Goal: Task Accomplishment & Management: Complete application form

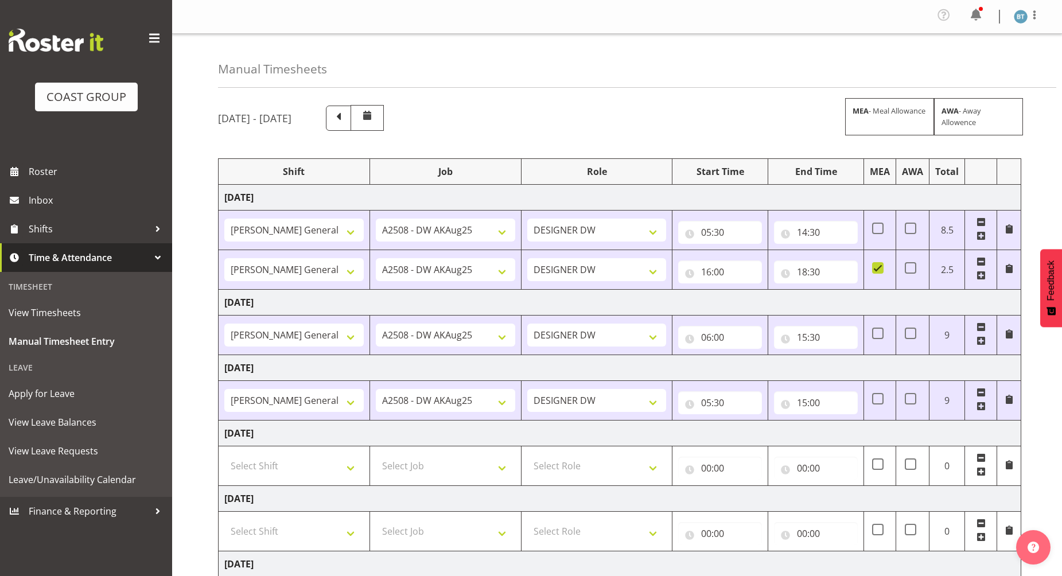
select select "9464"
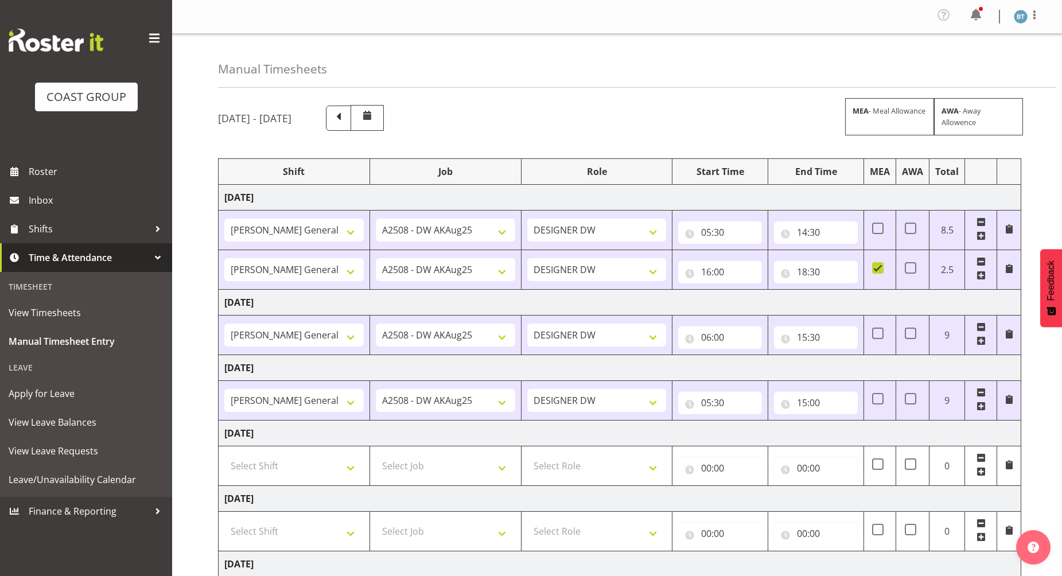
select select "9464"
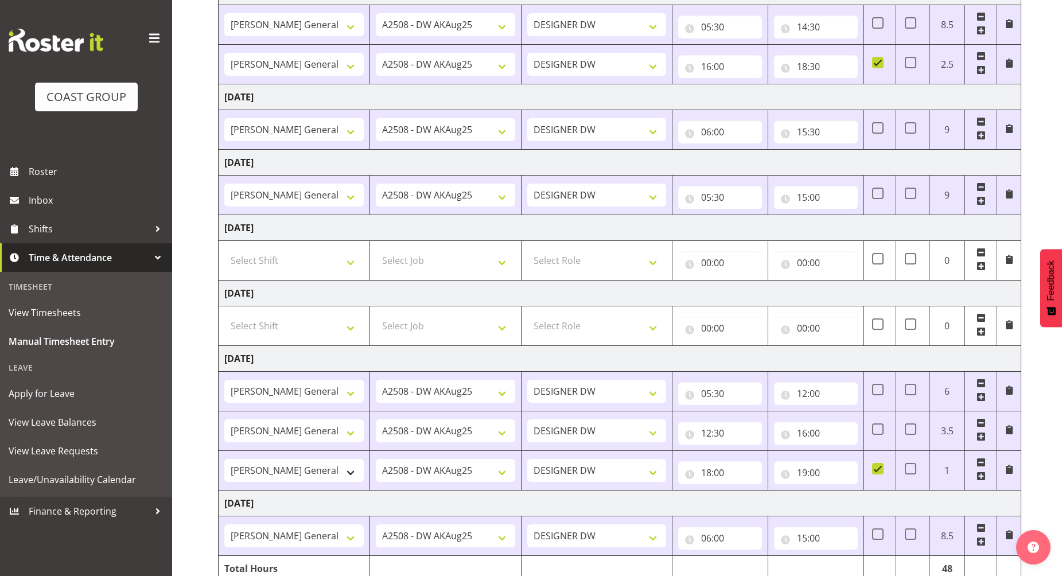
scroll to position [257, 0]
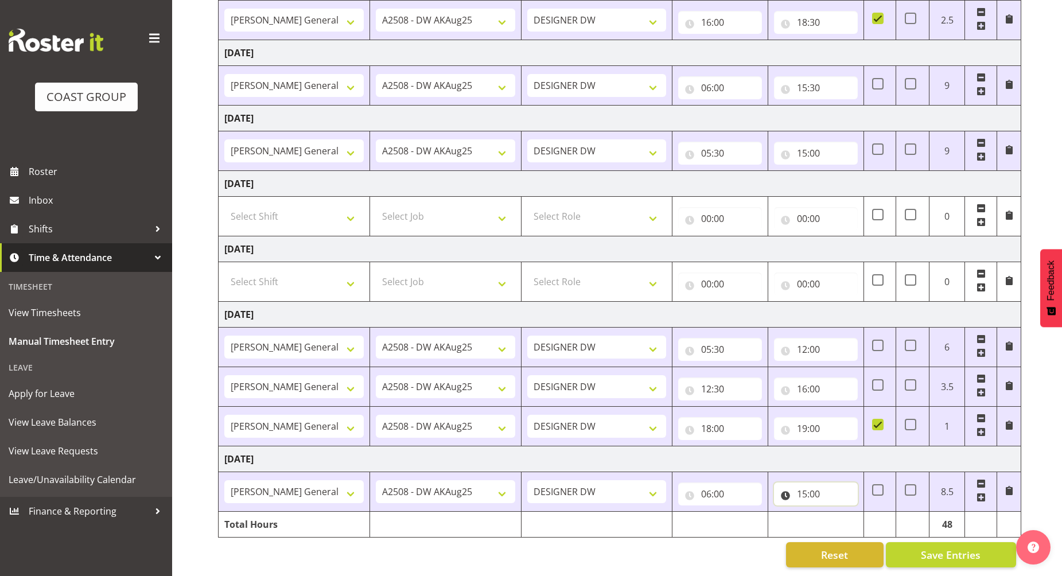
click at [805, 484] on input "15:00" at bounding box center [816, 494] width 84 height 23
click at [852, 513] on select "00 01 02 03 04 05 06 07 08 09 10 11 12 13 14 15 16 17 18 19 20 21 22 23" at bounding box center [853, 524] width 26 height 23
select select "13"
click at [840, 513] on select "00 01 02 03 04 05 06 07 08 09 10 11 12 13 14 15 16 17 18 19 20 21 22 23" at bounding box center [853, 524] width 26 height 23
type input "13:00"
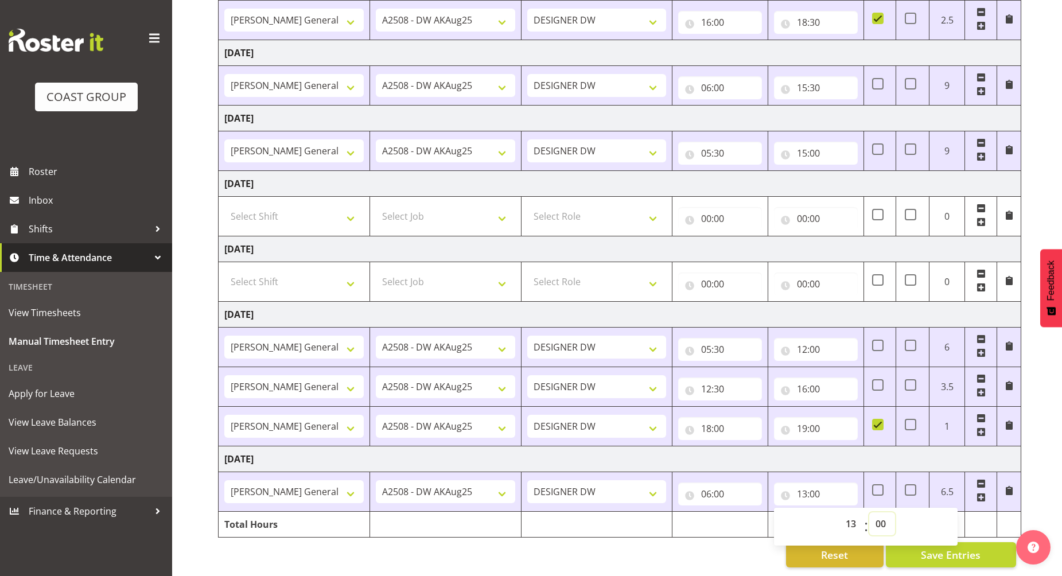
click at [878, 515] on select "00 01 02 03 04 05 06 07 08 09 10 11 12 13 14 15 16 17 18 19 20 21 22 23 24 25 2…" at bounding box center [883, 524] width 26 height 23
select select "30"
click at [870, 513] on select "00 01 02 03 04 05 06 07 08 09 10 11 12 13 14 15 16 17 18 19 20 21 22 23 24 25 2…" at bounding box center [883, 524] width 26 height 23
type input "13:30"
click at [895, 447] on td "[DATE]" at bounding box center [620, 460] width 803 height 26
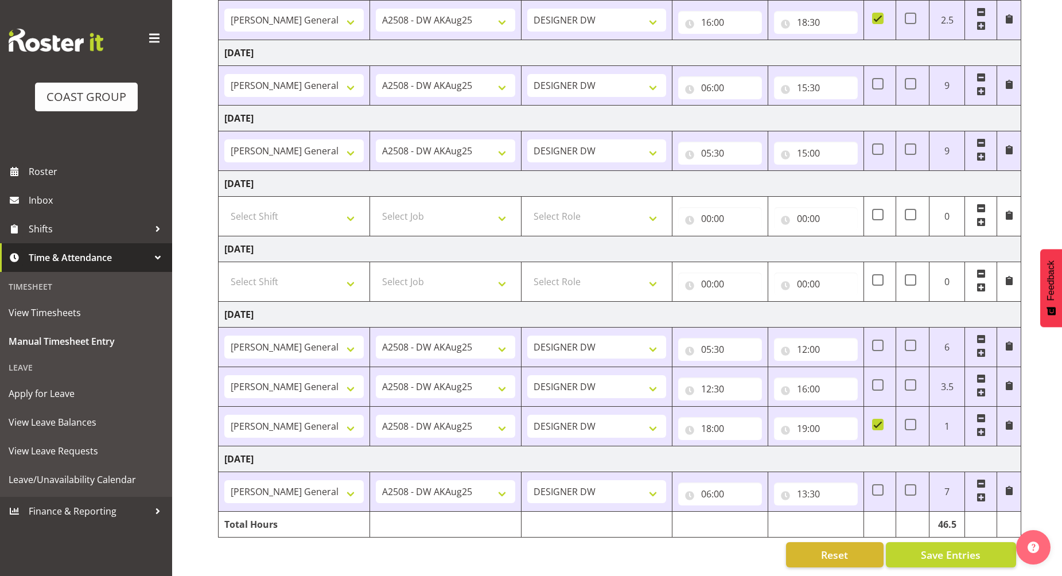
click at [979, 493] on span at bounding box center [981, 497] width 9 height 9
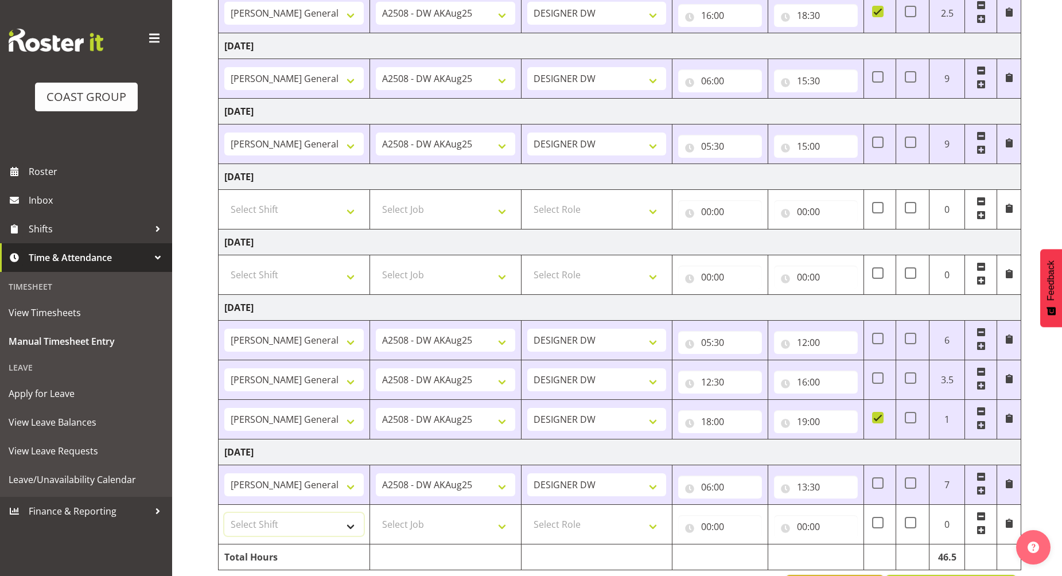
click at [318, 523] on select "Select Shift [PERSON_NAME] General Work" at bounding box center [293, 524] width 139 height 23
select select "6878"
click at [224, 513] on select "Select Shift [PERSON_NAME] General Work" at bounding box center [293, 524] width 139 height 23
click at [446, 525] on select "Select Job 1 Carlton Events 1 [PERSON_NAME][GEOGRAPHIC_DATA] 1 [PERSON_NAME][GE…" at bounding box center [445, 524] width 139 height 23
select select "9464"
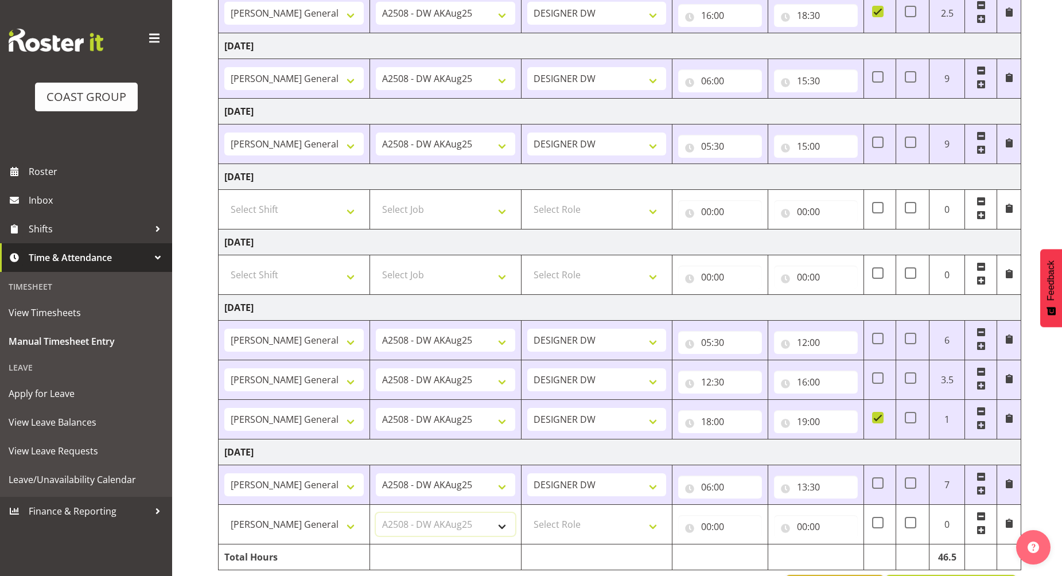
click at [376, 513] on select "Select Job 1 Carlton Events 1 [PERSON_NAME][GEOGRAPHIC_DATA] 1 [PERSON_NAME][GE…" at bounding box center [445, 524] width 139 height 23
click at [576, 517] on select "Select Role DESIGNER [PERSON_NAME]" at bounding box center [596, 524] width 139 height 23
select select "221"
click at [527, 513] on select "Select Role DESIGNER [PERSON_NAME]" at bounding box center [596, 524] width 139 height 23
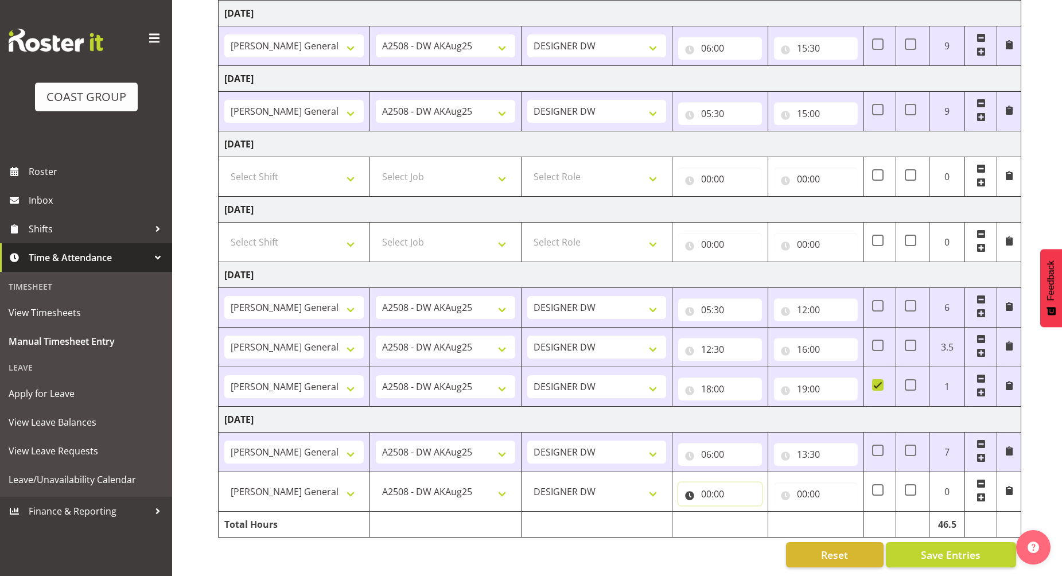
click at [709, 483] on input "00:00" at bounding box center [720, 494] width 84 height 23
click at [752, 515] on select "00 01 02 03 04 05 06 07 08 09 10 11 12 13 14 15 16 17 18 19 20 21 22 23" at bounding box center [757, 524] width 26 height 23
select select "16"
click at [744, 513] on select "00 01 02 03 04 05 06 07 08 09 10 11 12 13 14 15 16 17 18 19 20 21 22 23" at bounding box center [757, 524] width 26 height 23
type input "16:00"
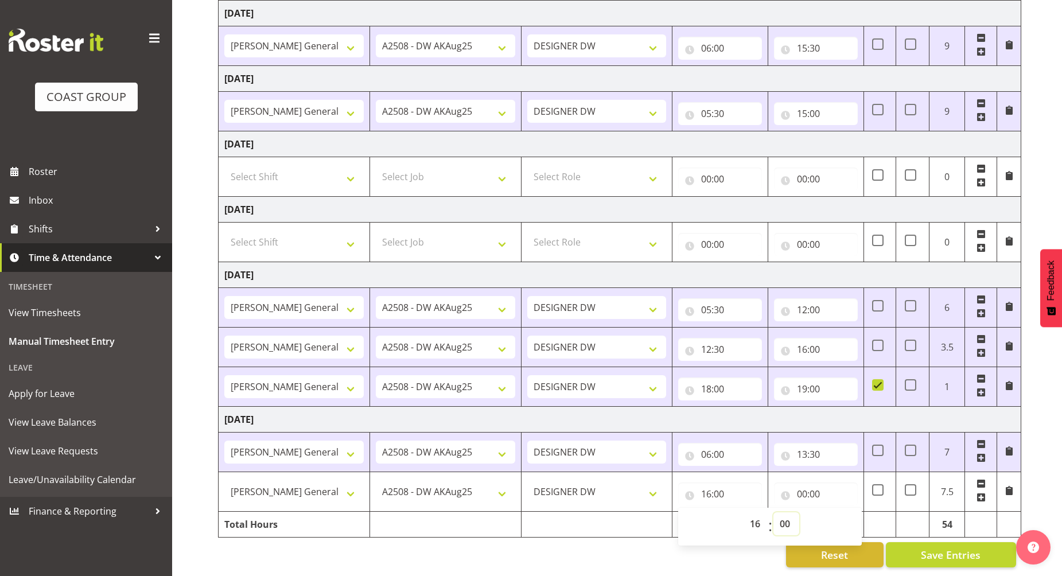
click at [785, 517] on select "00 01 02 03 04 05 06 07 08 09 10 11 12 13 14 15 16 17 18 19 20 21 22 23 24 25 2…" at bounding box center [787, 524] width 26 height 23
select select "30"
click at [774, 513] on select "00 01 02 03 04 05 06 07 08 09 10 11 12 13 14 15 16 17 18 19 20 21 22 23 24 25 2…" at bounding box center [787, 524] width 26 height 23
type input "16:30"
click at [801, 484] on input "00:00" at bounding box center [816, 494] width 84 height 23
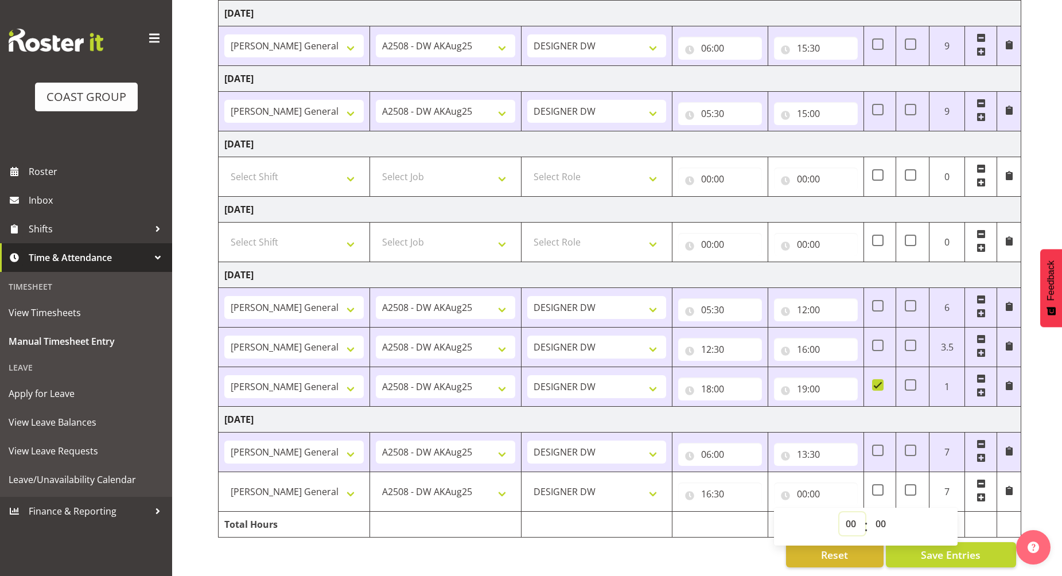
click at [847, 513] on select "00 01 02 03 04 05 06 07 08 09 10 11 12 13 14 15 16 17 18 19 20 21 22 23" at bounding box center [853, 524] width 26 height 23
select select "19"
click at [840, 513] on select "00 01 02 03 04 05 06 07 08 09 10 11 12 13 14 15 16 17 18 19 20 21 22 23" at bounding box center [853, 524] width 26 height 23
type input "19:00"
click at [882, 513] on select "00 01 02 03 04 05 06 07 08 09 10 11 12 13 14 15 16 17 18 19 20 21 22 23 24 25 2…" at bounding box center [883, 524] width 26 height 23
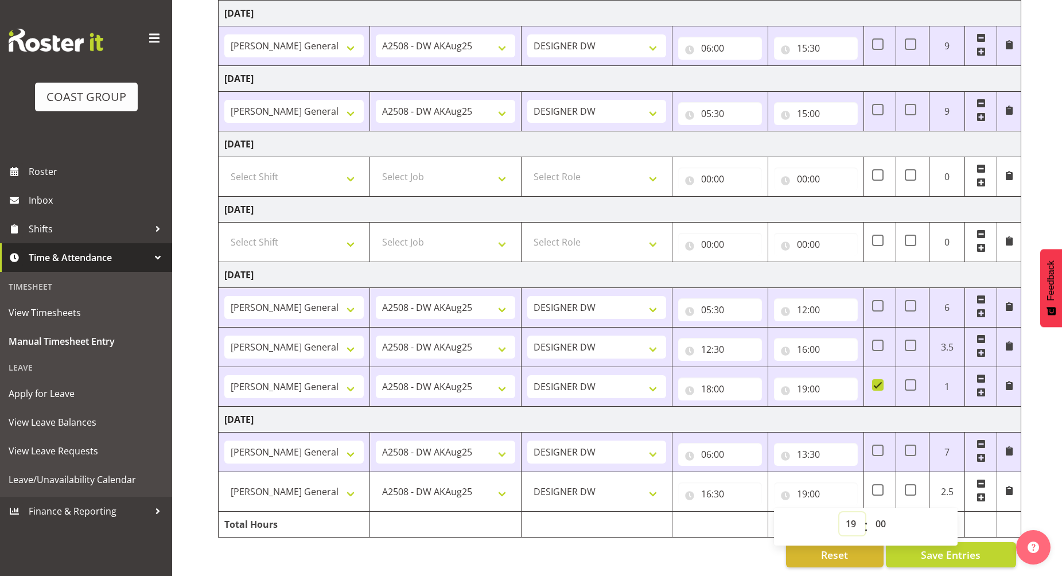
click at [847, 513] on select "00 01 02 03 04 05 06 07 08 09 10 11 12 13 14 15 16 17 18 19 20 21 22 23" at bounding box center [853, 524] width 26 height 23
select select "20"
click at [840, 513] on select "00 01 02 03 04 05 06 07 08 09 10 11 12 13 14 15 16 17 18 19 20 21 22 23" at bounding box center [853, 524] width 26 height 23
type input "20:00"
click at [849, 408] on td "[DATE]" at bounding box center [620, 420] width 803 height 26
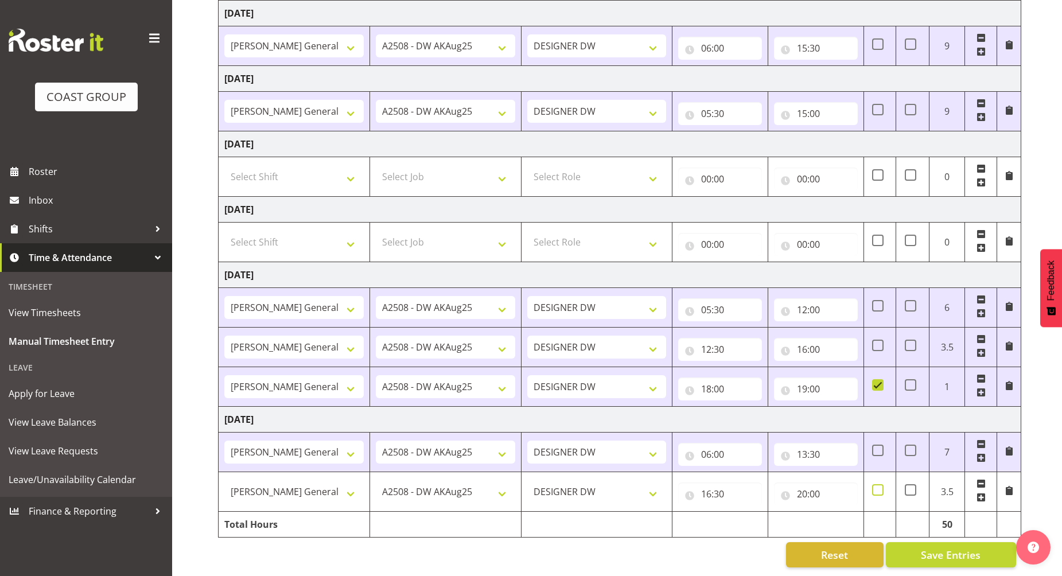
click at [876, 484] on span at bounding box center [877, 489] width 11 height 11
click at [876, 487] on input "checkbox" at bounding box center [875, 490] width 7 height 7
checkbox input "true"
click at [847, 410] on td "[DATE]" at bounding box center [620, 420] width 803 height 26
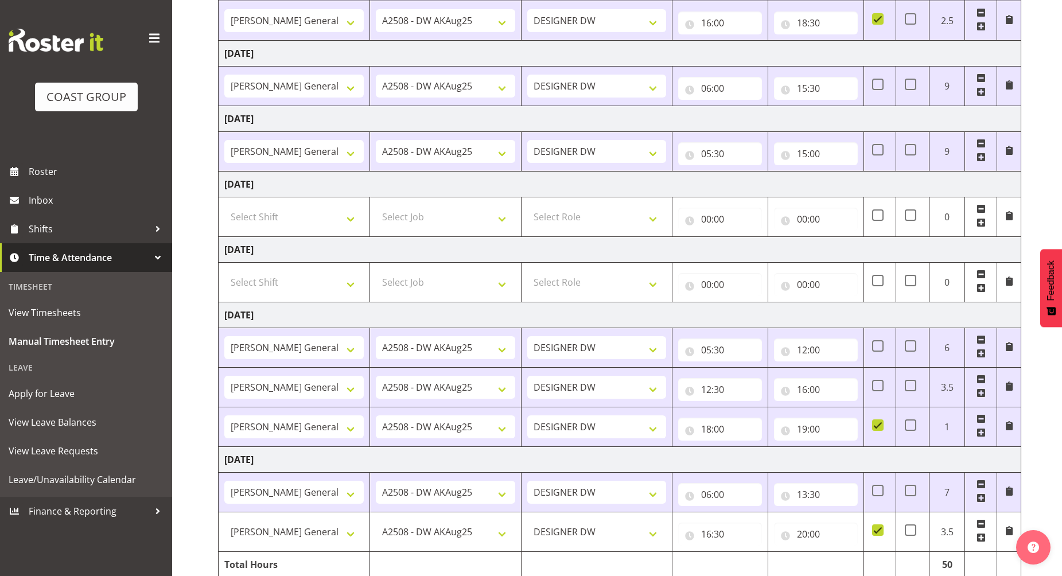
scroll to position [224, 0]
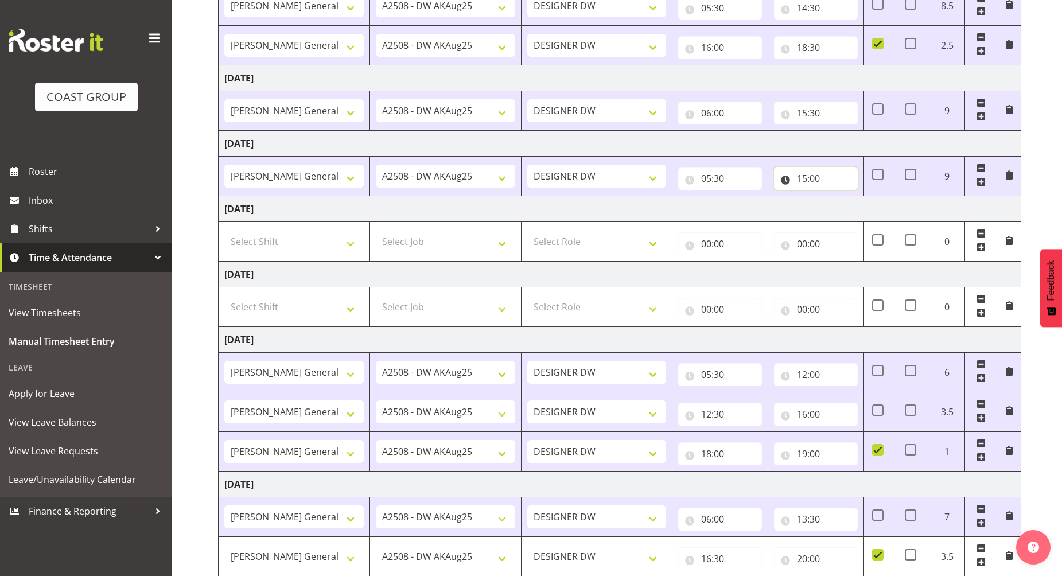
click at [800, 177] on input "15:00" at bounding box center [816, 178] width 84 height 23
click at [849, 205] on select "00 01 02 03 04 05 06 07 08 09 10 11 12 13 14 15 16 17 18 19 20 21 22 23" at bounding box center [853, 208] width 26 height 23
select select "14"
click at [840, 197] on select "00 01 02 03 04 05 06 07 08 09 10 11 12 13 14 15 16 17 18 19 20 21 22 23" at bounding box center [853, 208] width 26 height 23
type input "14:00"
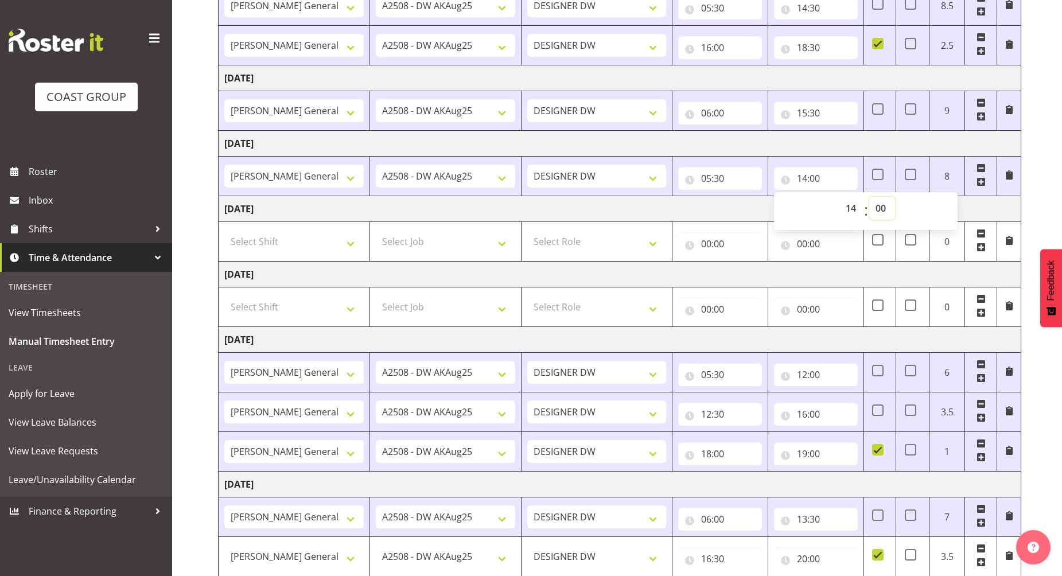
click at [881, 207] on select "00 01 02 03 04 05 06 07 08 09 10 11 12 13 14 15 16 17 18 19 20 21 22 23 24 25 2…" at bounding box center [883, 208] width 26 height 23
select select "30"
click at [870, 197] on select "00 01 02 03 04 05 06 07 08 09 10 11 12 13 14 15 16 17 18 19 20 21 22 23 24 25 2…" at bounding box center [883, 208] width 26 height 23
type input "14:30"
click at [758, 145] on td "[DATE]" at bounding box center [620, 144] width 803 height 26
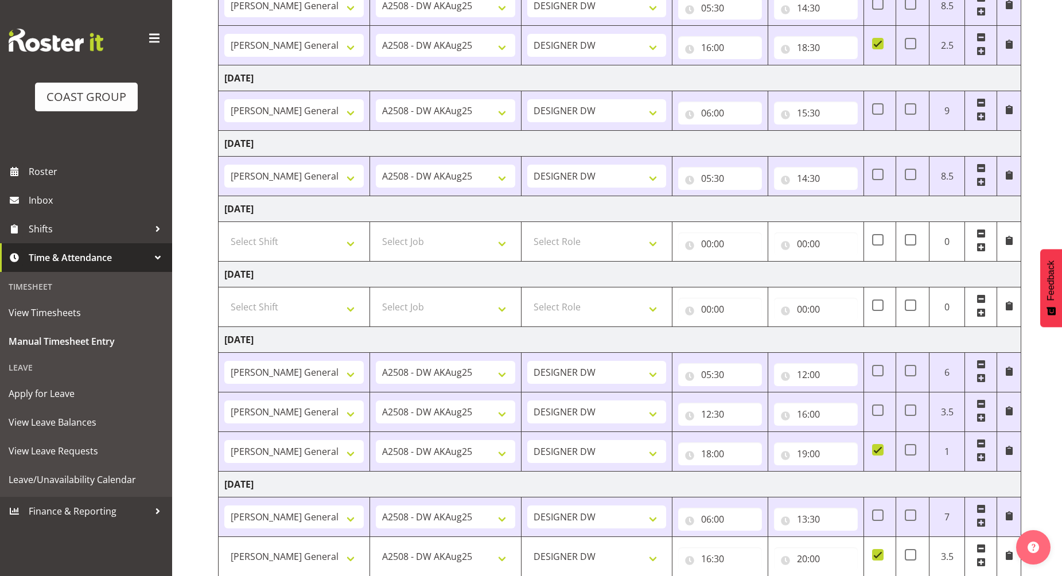
scroll to position [296, 0]
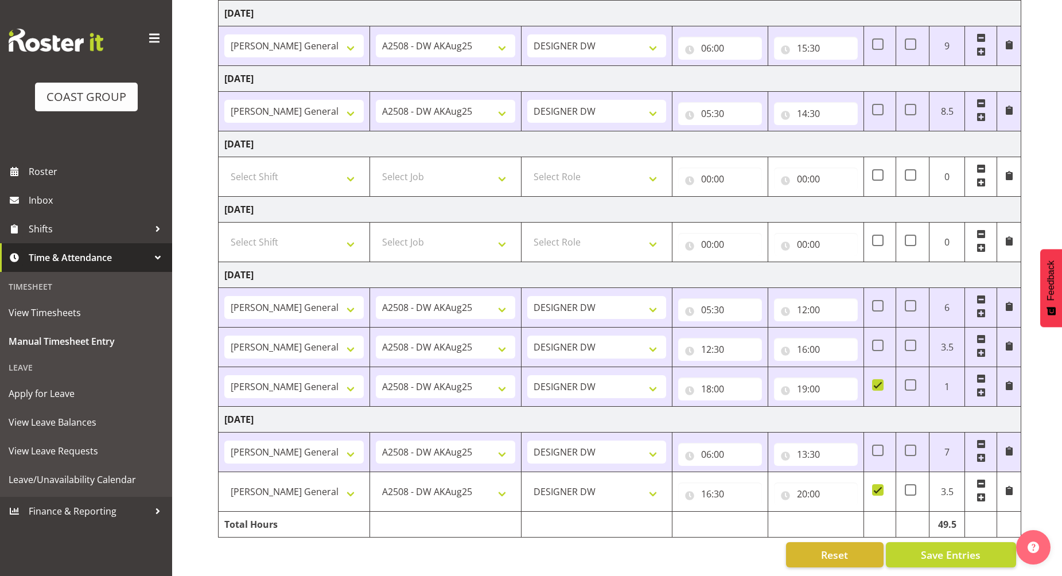
click at [659, 266] on td "[DATE]" at bounding box center [620, 275] width 803 height 26
click at [959, 548] on span "Save Entries" at bounding box center [951, 555] width 60 height 15
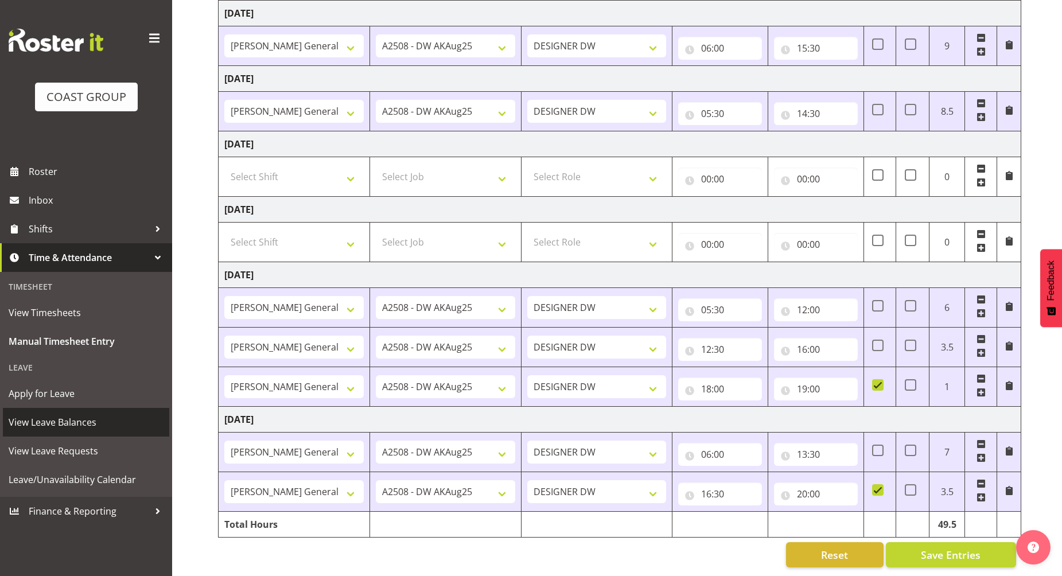
click at [46, 421] on span "View Leave Balances" at bounding box center [86, 422] width 155 height 17
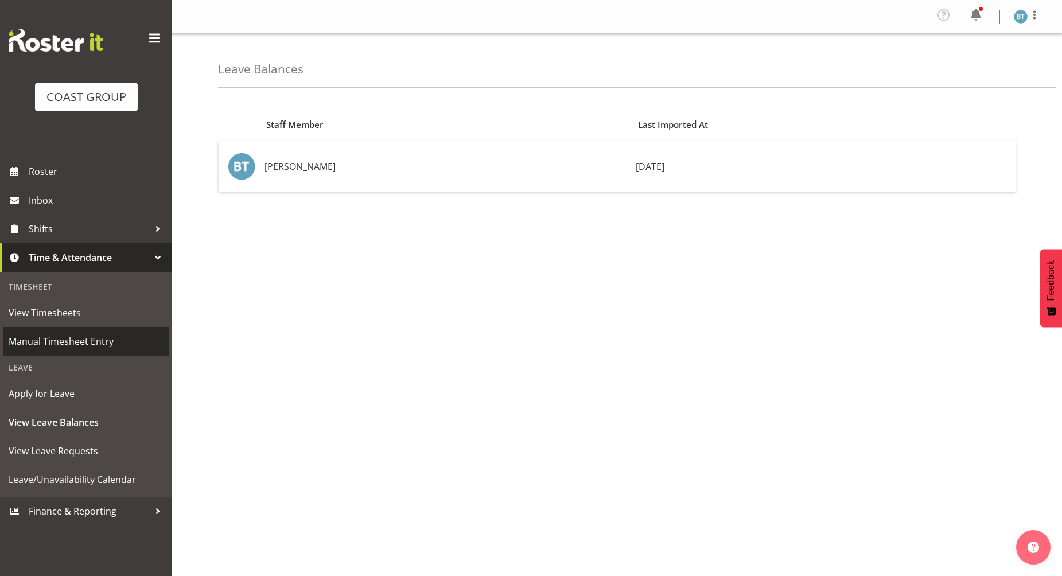
click at [77, 344] on span "Manual Timesheet Entry" at bounding box center [86, 341] width 155 height 17
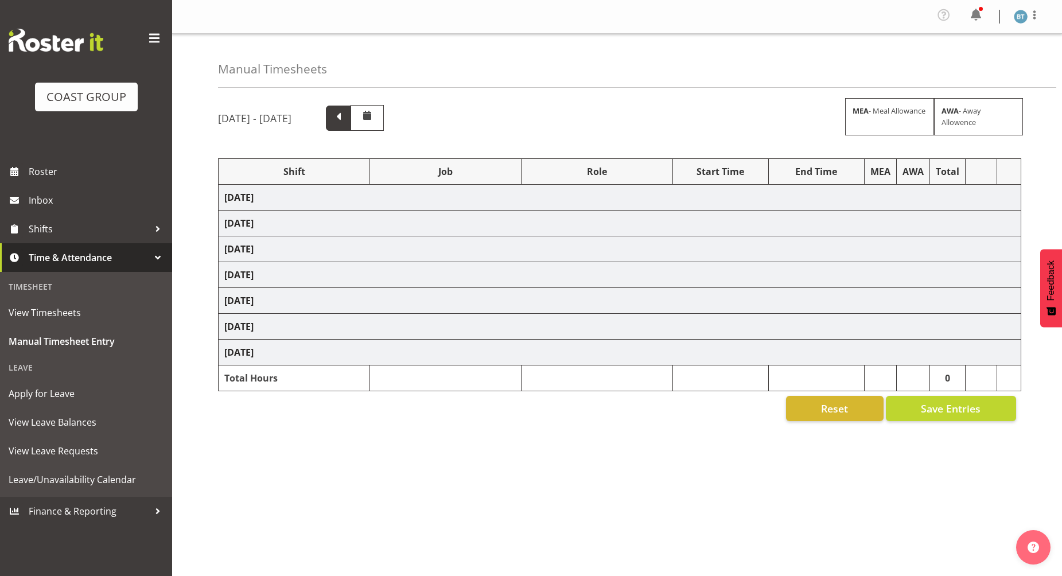
select select "9464"
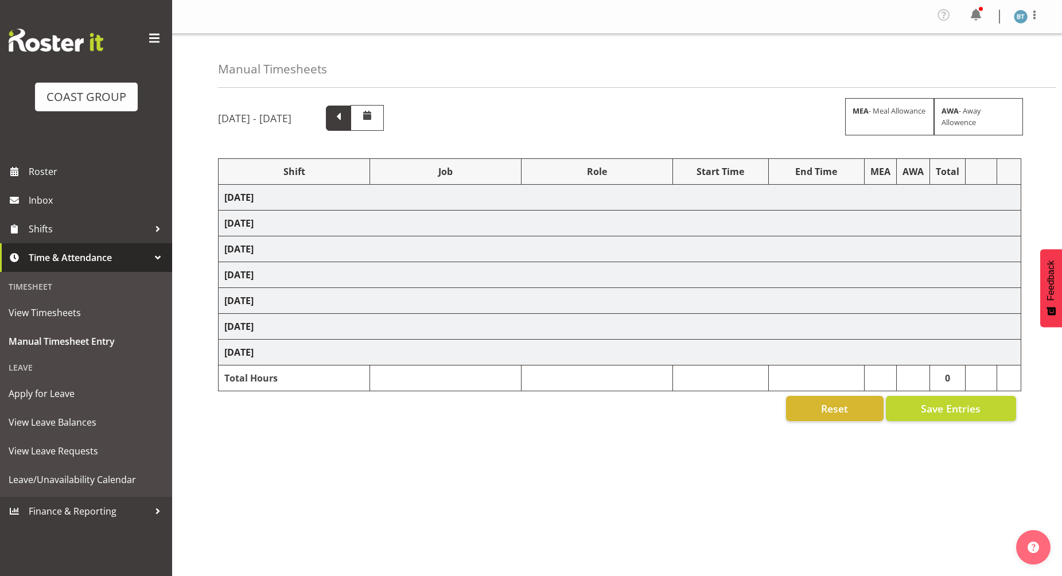
select select "9464"
